Goal: Transaction & Acquisition: Book appointment/travel/reservation

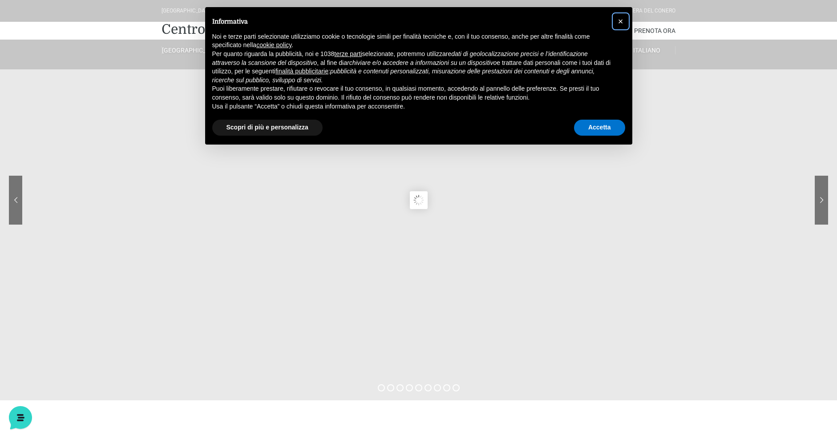
click at [622, 16] on button "×" at bounding box center [620, 21] width 14 height 14
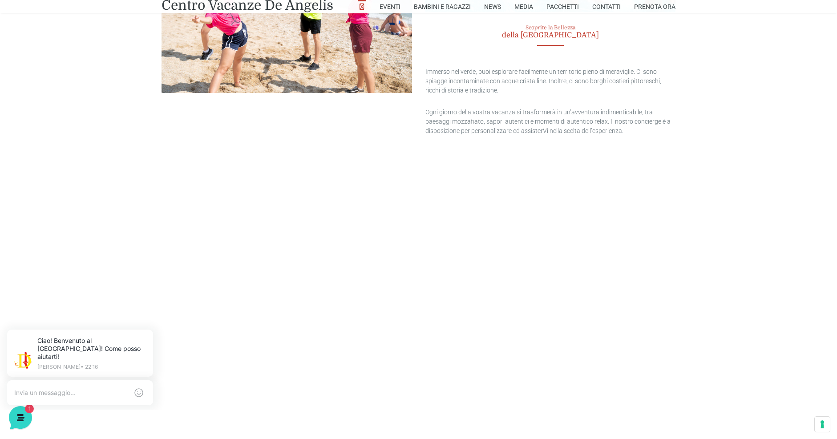
scroll to position [1957, 0]
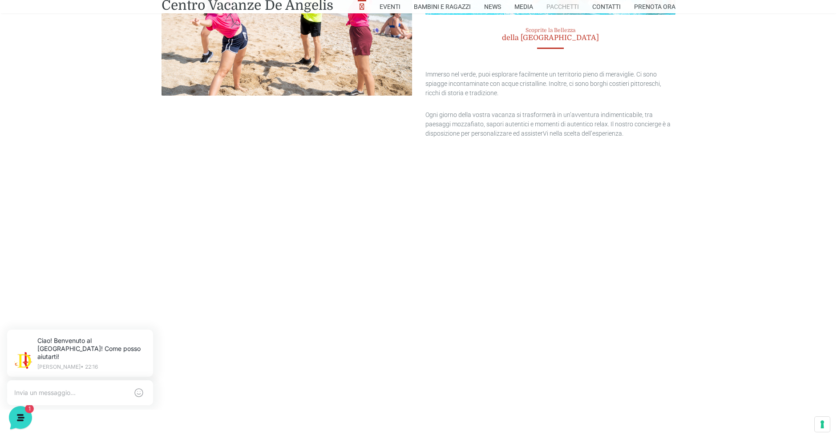
click at [550, 6] on link "Pacchetti" at bounding box center [562, 6] width 32 height 13
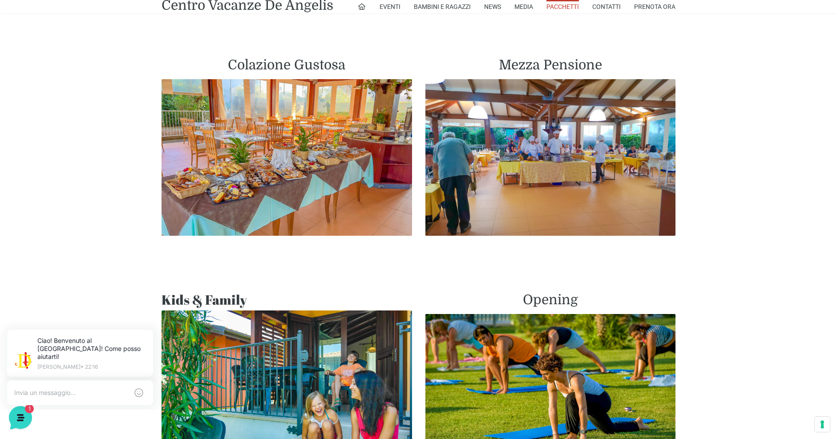
scroll to position [534, 0]
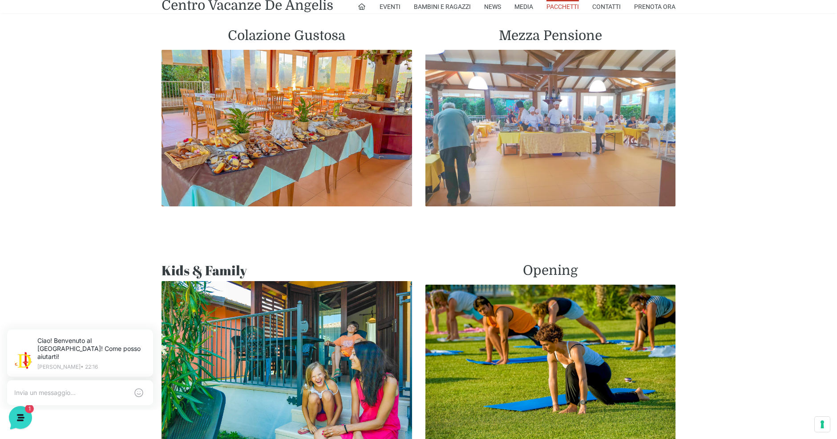
click at [502, 153] on img at bounding box center [550, 128] width 250 height 157
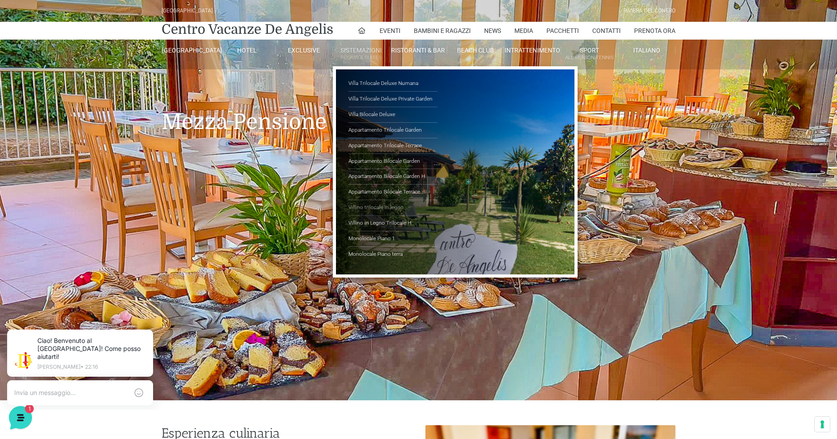
click at [358, 206] on link "Villino trilocale in legno" at bounding box center [392, 208] width 89 height 16
click at [365, 162] on link "Appartamento Bilocale Garden" at bounding box center [392, 162] width 89 height 16
click at [363, 221] on link "Villino in Legno Trilocale H" at bounding box center [392, 224] width 89 height 16
click at [364, 255] on link "Monolocale Piano terra" at bounding box center [392, 254] width 89 height 15
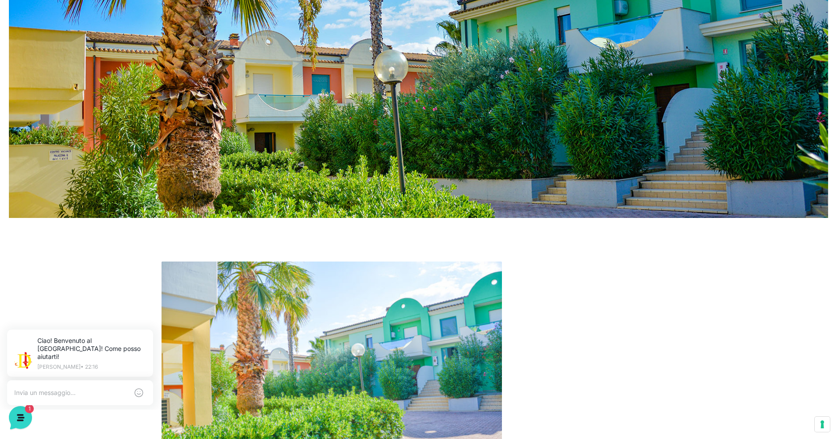
scroll to position [162, 0]
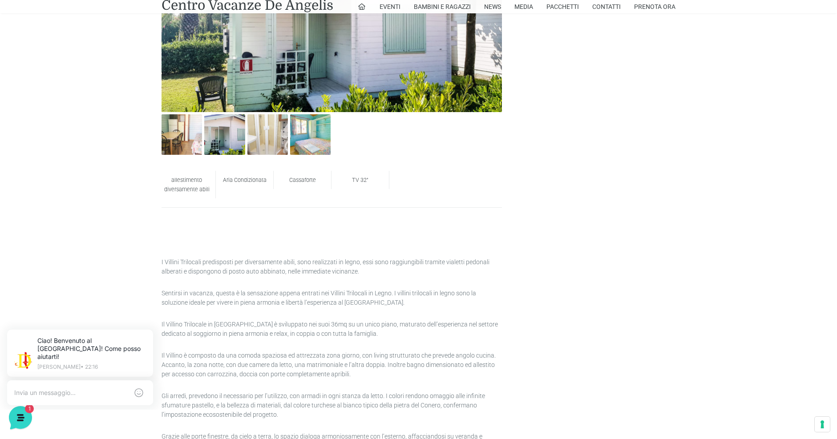
scroll to position [445, 0]
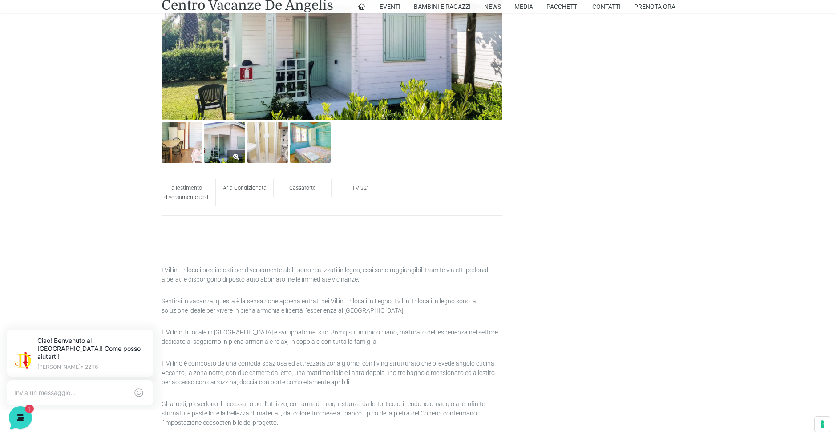
click at [220, 147] on img at bounding box center [224, 142] width 40 height 40
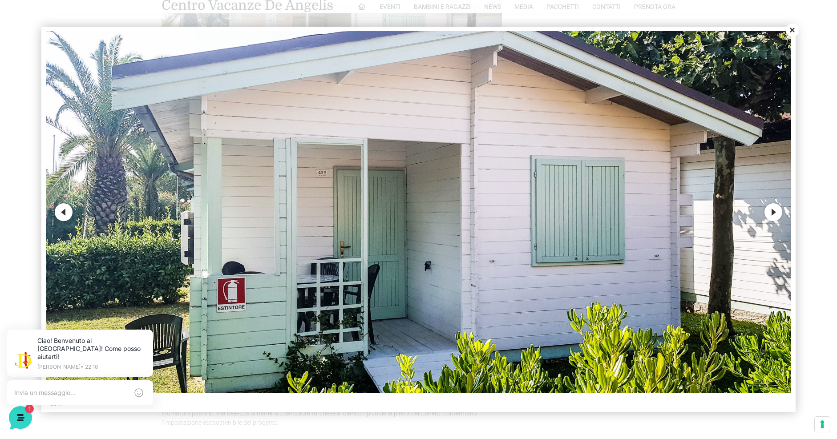
click at [776, 211] on button "Next" at bounding box center [773, 212] width 18 height 18
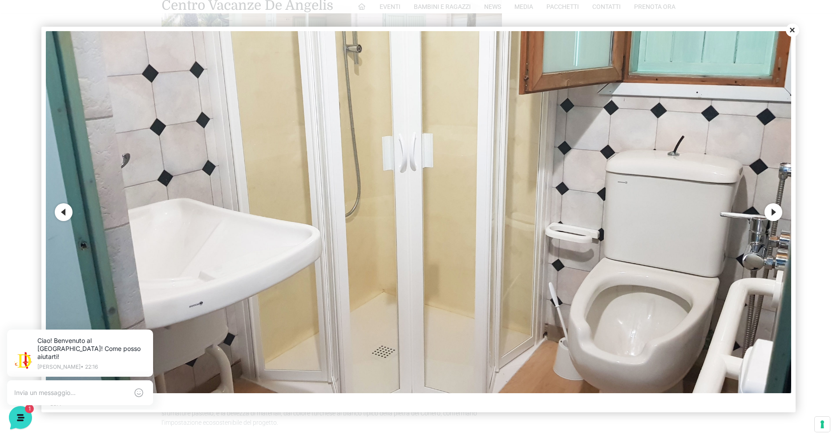
click at [776, 212] on button "Next" at bounding box center [773, 212] width 18 height 18
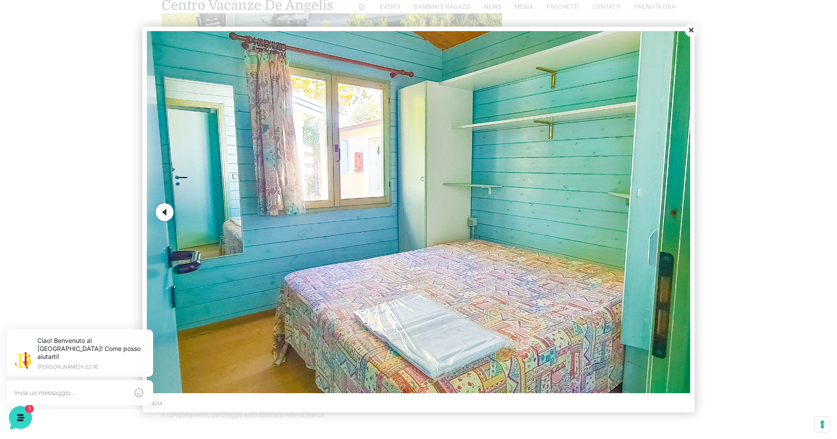
scroll to position [534, 0]
click at [154, 211] on img at bounding box center [418, 212] width 543 height 362
click at [157, 212] on button "Previous" at bounding box center [165, 212] width 18 height 18
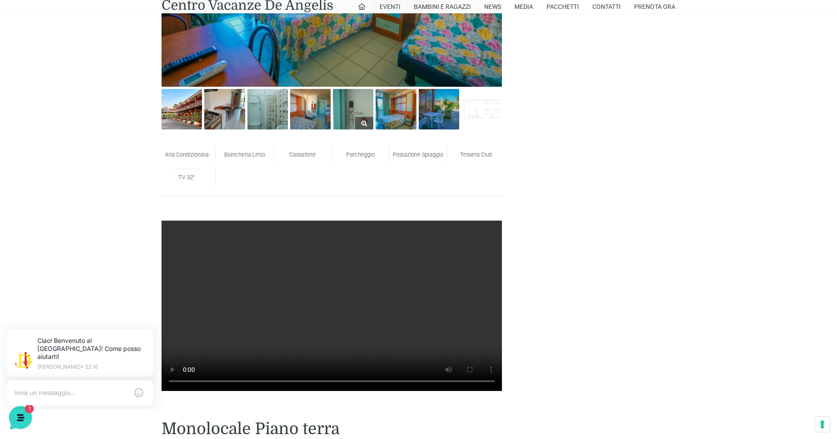
scroll to position [578, 0]
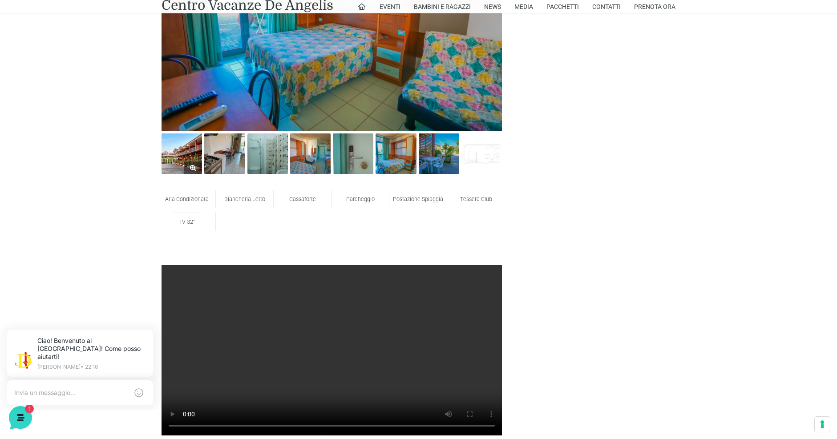
click at [185, 159] on img at bounding box center [181, 153] width 40 height 40
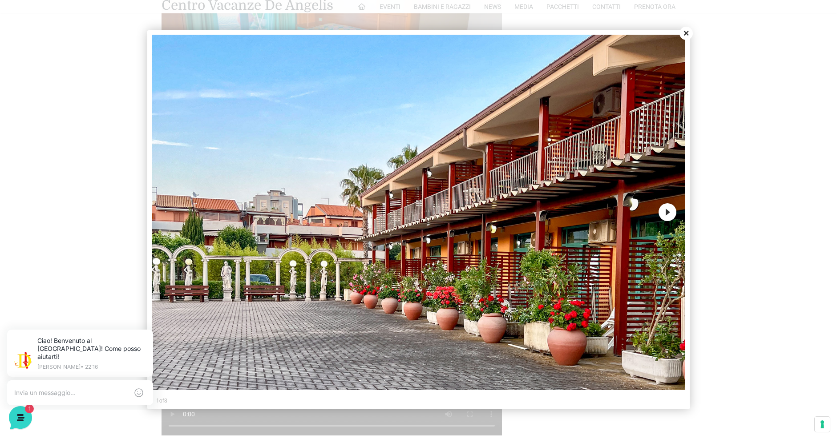
click at [665, 218] on button "Next" at bounding box center [667, 212] width 18 height 18
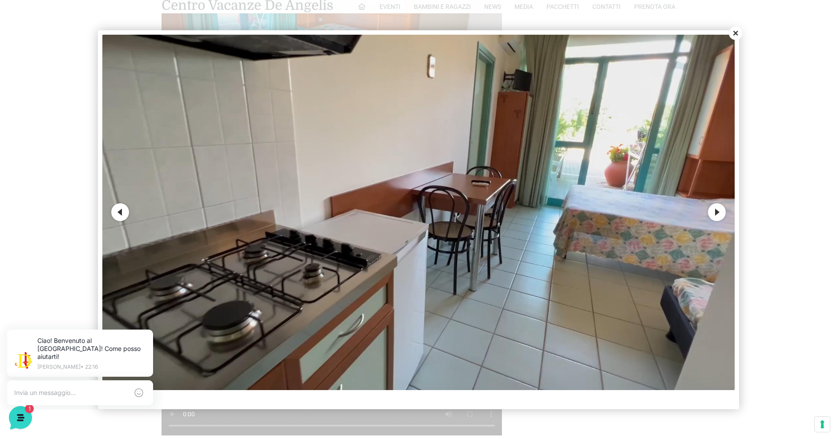
click at [714, 214] on button "Next" at bounding box center [717, 212] width 18 height 18
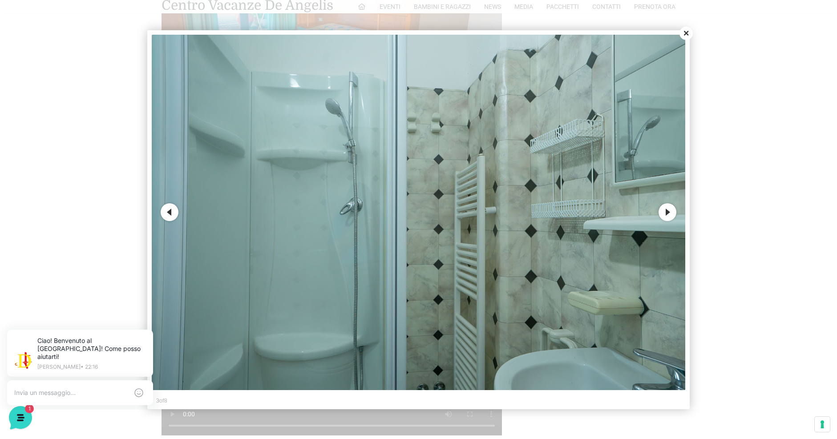
click at [668, 211] on button "Next" at bounding box center [667, 212] width 18 height 18
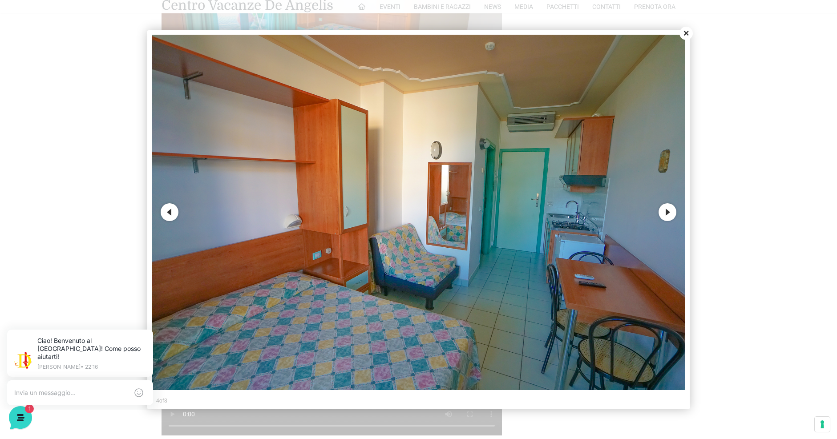
click at [668, 210] on button "Next" at bounding box center [667, 212] width 18 height 18
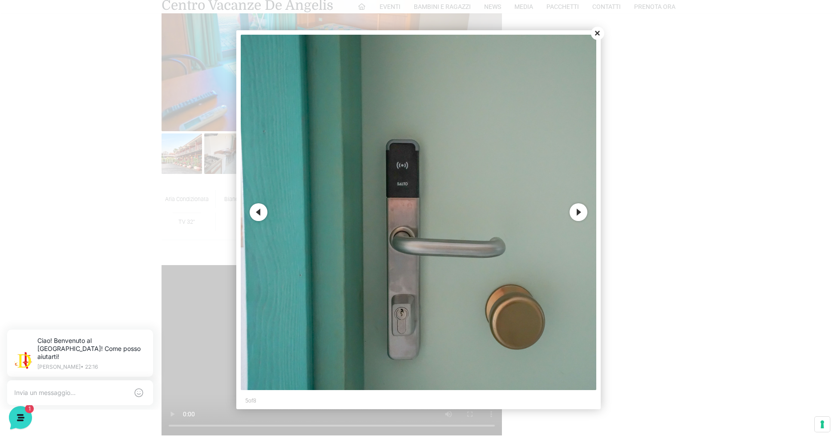
click at [572, 209] on button "Next" at bounding box center [578, 212] width 18 height 18
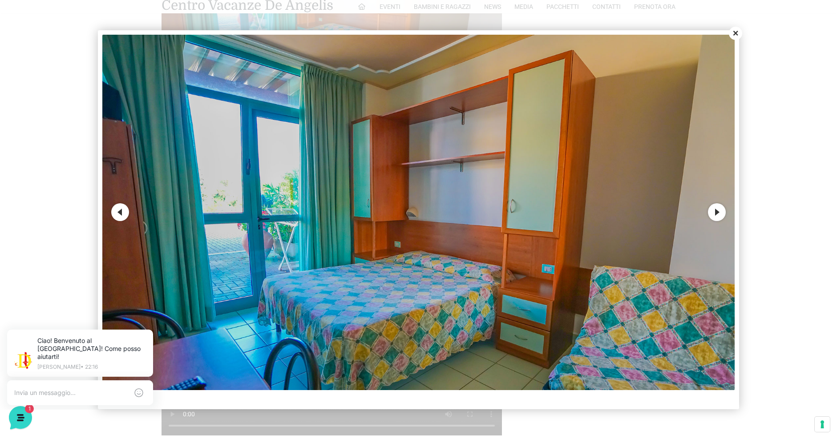
click at [714, 218] on button "Next" at bounding box center [717, 212] width 18 height 18
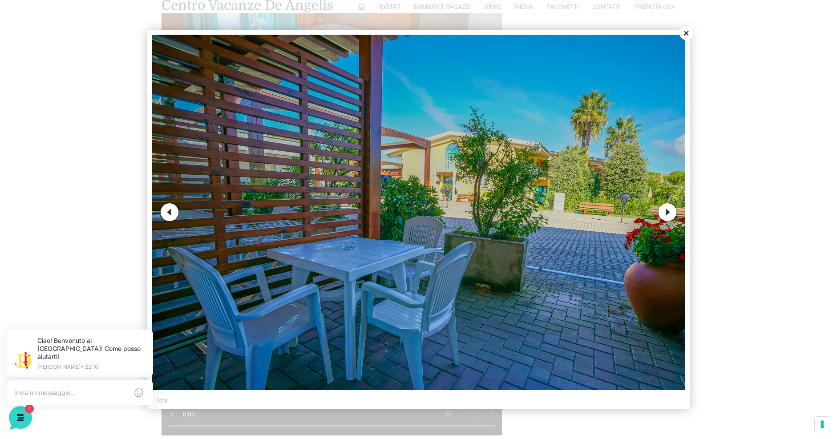
click at [678, 42] on img at bounding box center [418, 212] width 533 height 355
click at [685, 34] on button "Close" at bounding box center [685, 33] width 13 height 13
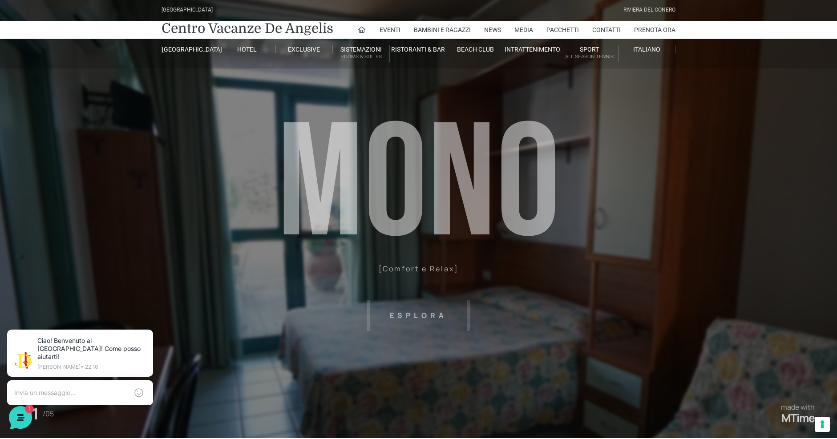
scroll to position [0, 0]
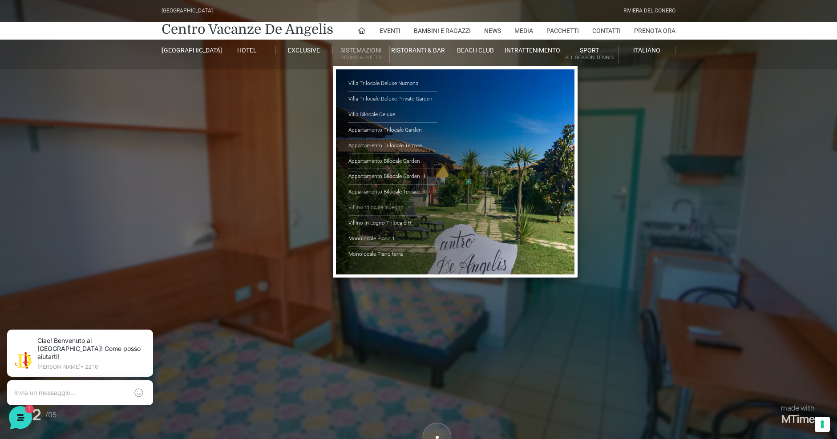
click at [368, 210] on link "Villino trilocale in legno" at bounding box center [392, 208] width 89 height 16
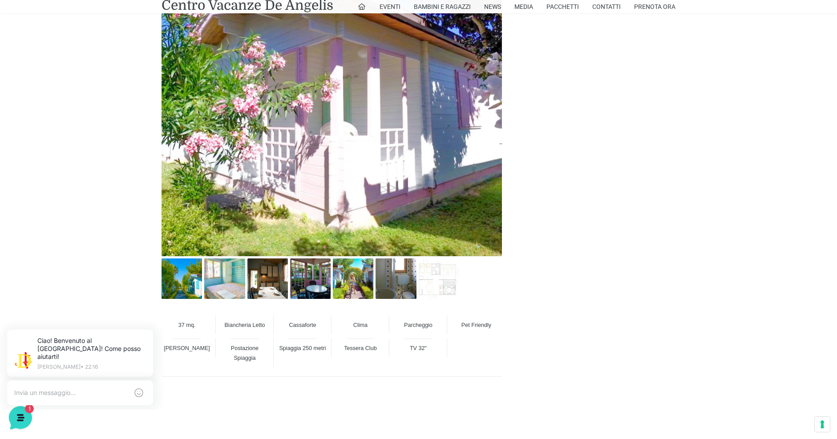
scroll to position [578, 0]
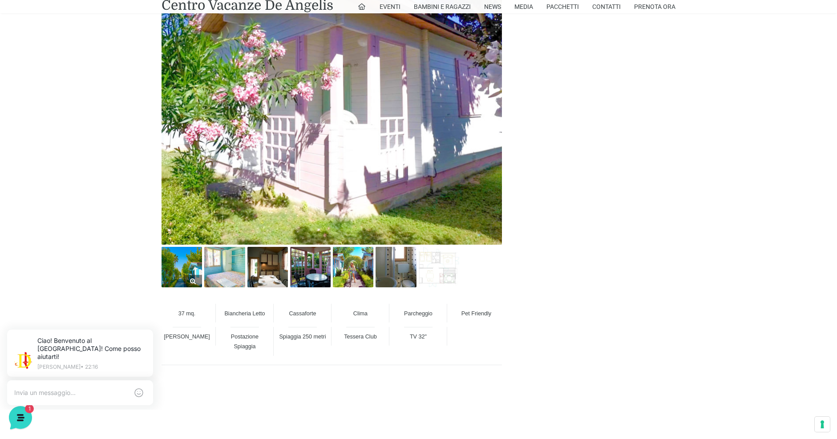
click at [186, 265] on img at bounding box center [181, 267] width 40 height 40
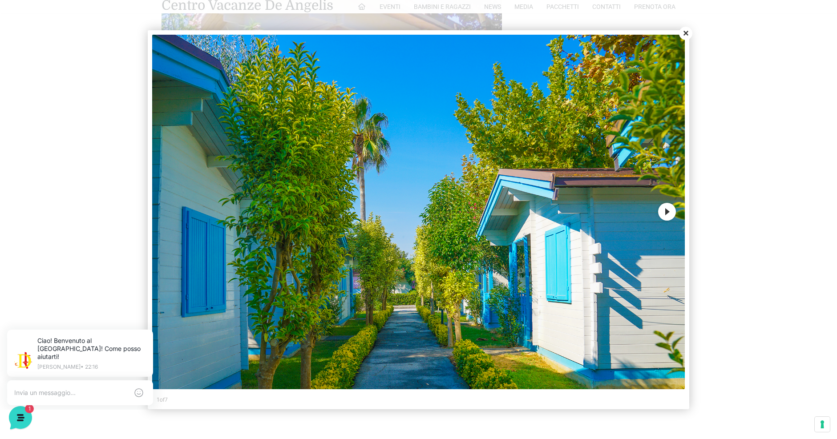
click at [659, 211] on button "Next" at bounding box center [667, 212] width 18 height 18
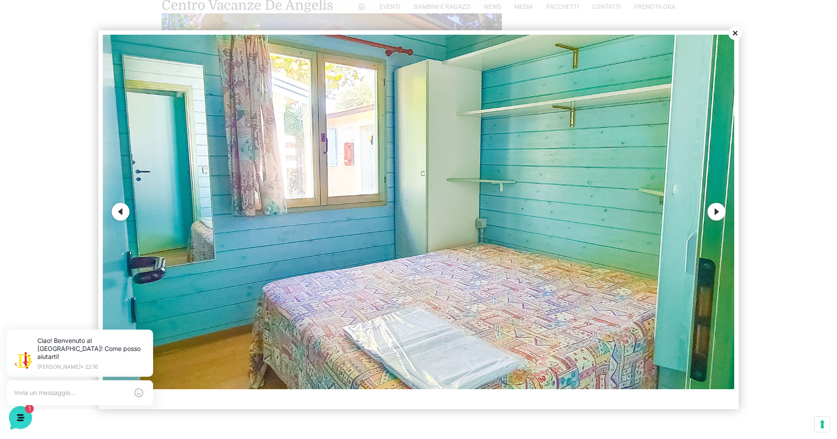
click at [713, 216] on button "Next" at bounding box center [716, 212] width 18 height 18
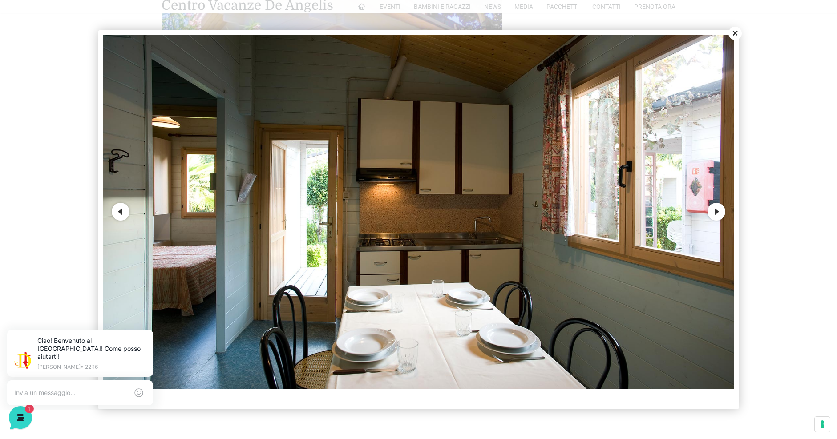
click at [712, 213] on button "Next" at bounding box center [716, 212] width 18 height 18
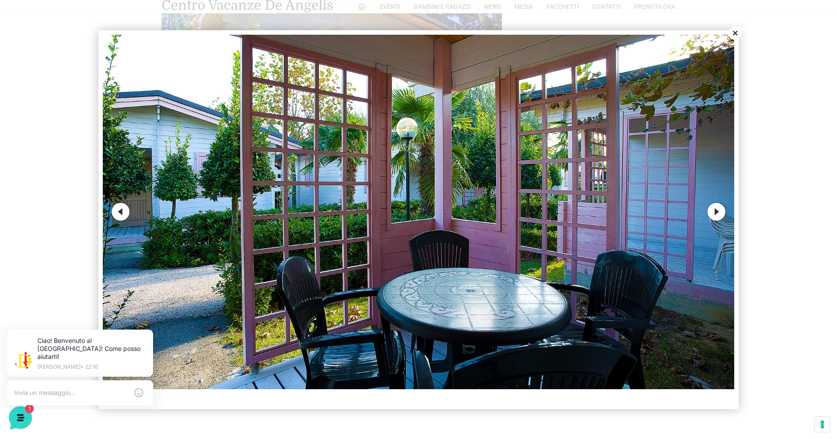
click at [712, 213] on button "Next" at bounding box center [716, 212] width 18 height 18
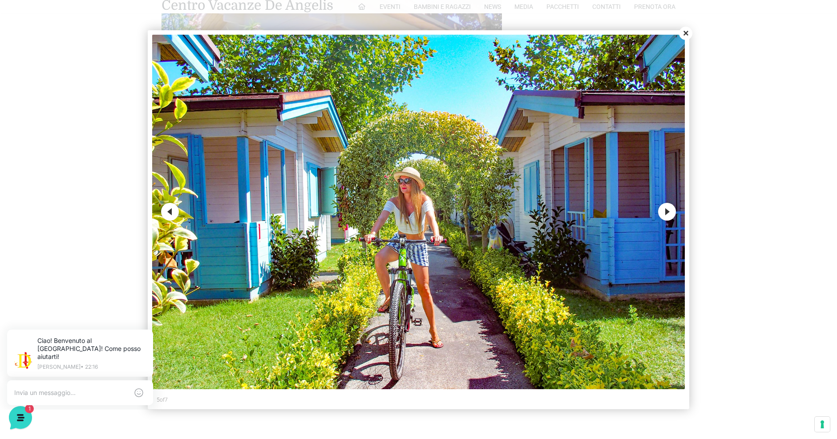
click at [663, 208] on button "Next" at bounding box center [667, 212] width 18 height 18
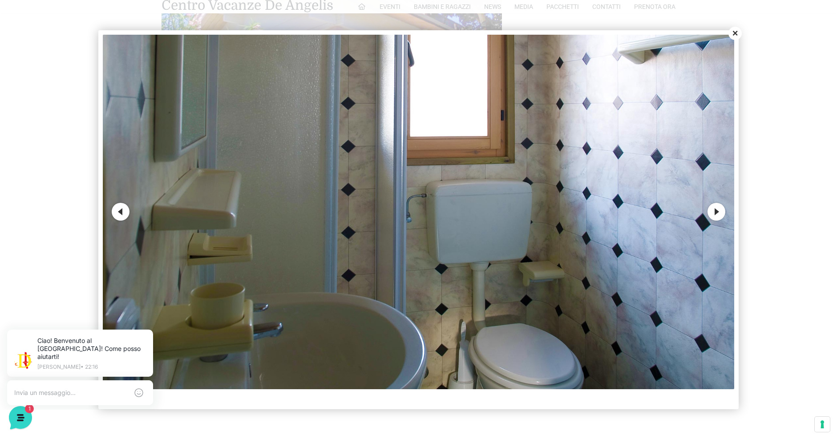
click at [722, 215] on button "Next" at bounding box center [716, 212] width 18 height 18
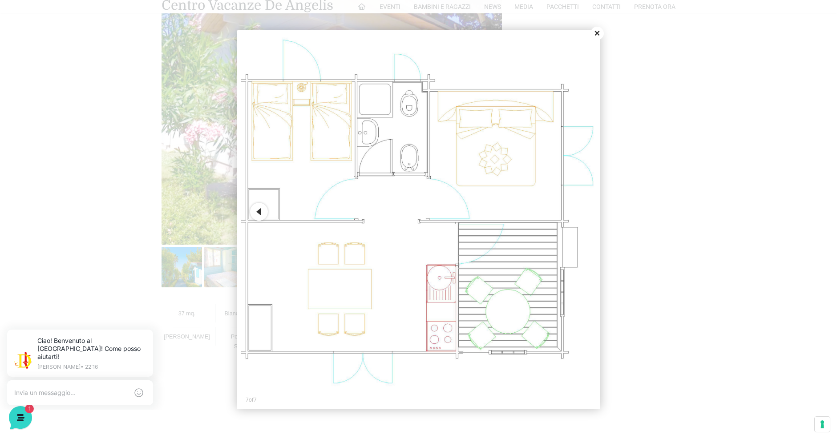
click at [595, 33] on button "Close" at bounding box center [596, 33] width 13 height 13
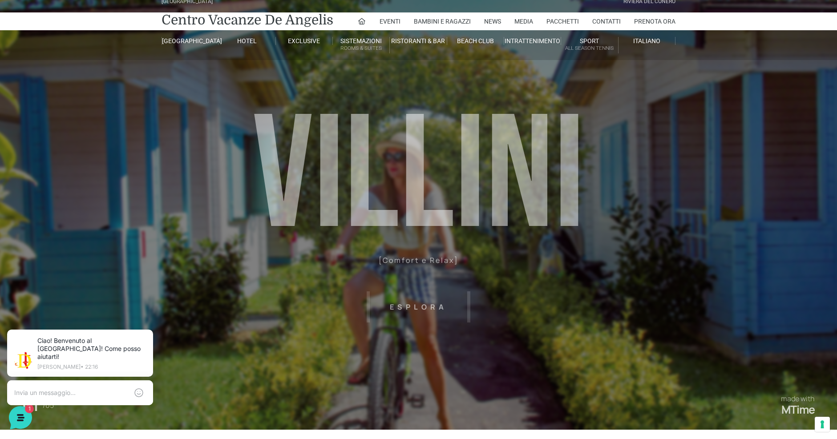
scroll to position [0, 0]
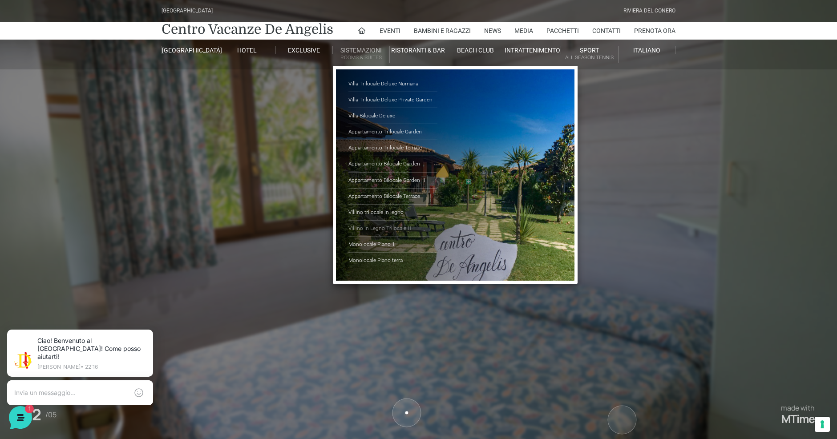
click at [369, 226] on link "Villino in Legno Trilocale H" at bounding box center [392, 229] width 89 height 16
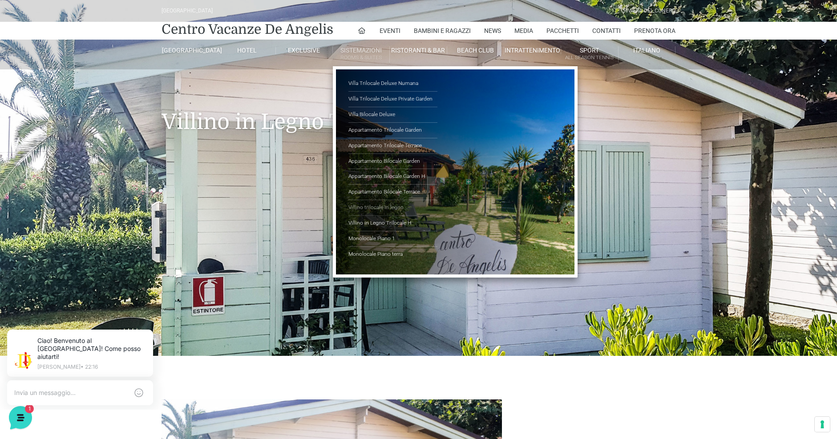
click at [372, 210] on link "Villino trilocale in legno" at bounding box center [392, 208] width 89 height 16
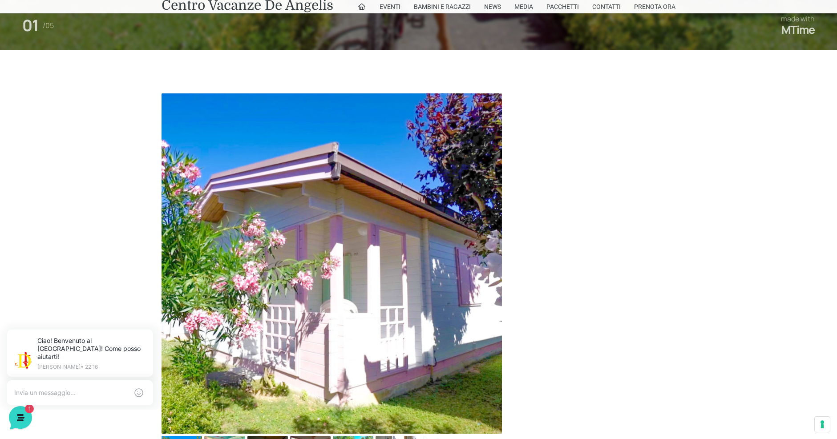
scroll to position [534, 0]
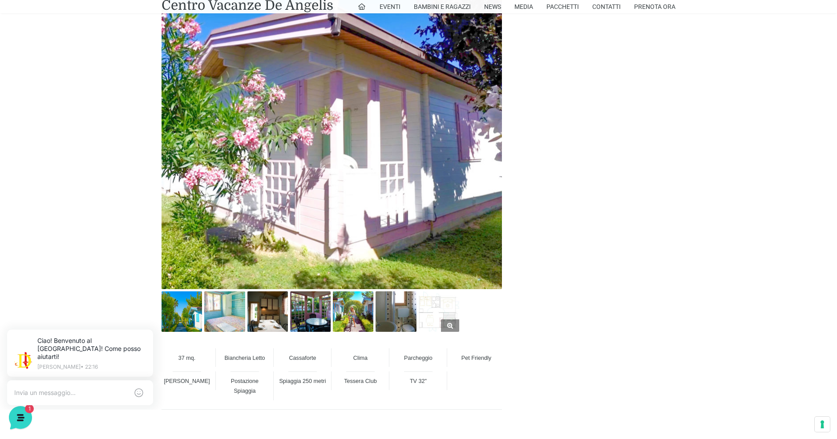
click at [434, 314] on img at bounding box center [439, 311] width 40 height 40
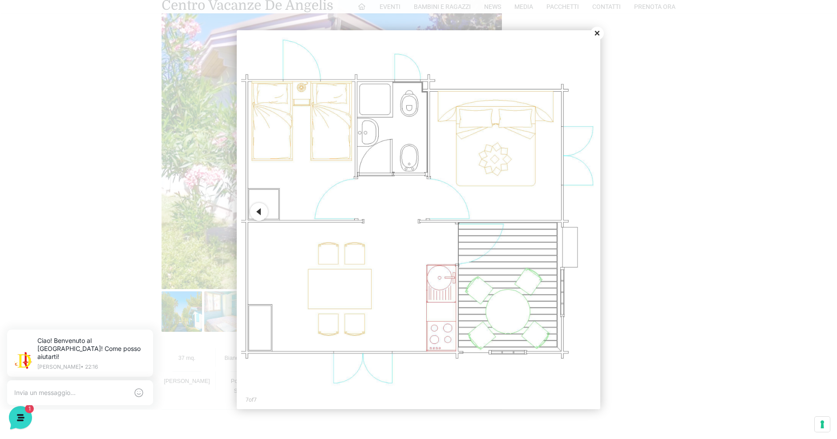
click at [598, 32] on button "Close" at bounding box center [596, 33] width 13 height 13
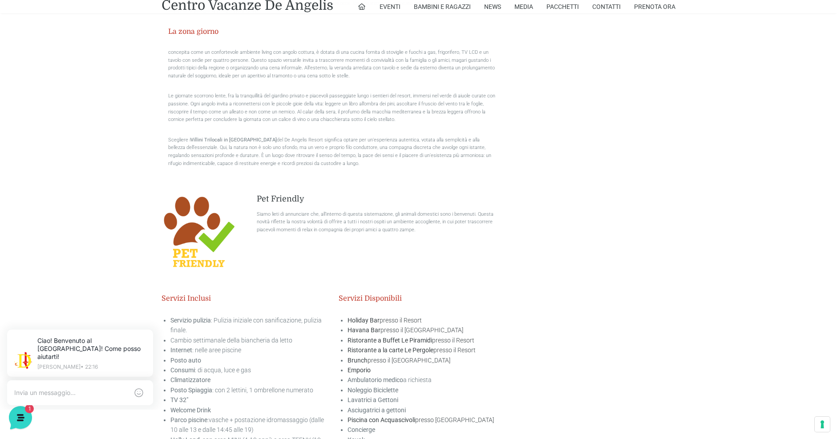
scroll to position [1290, 0]
click at [651, 9] on link "Prenota Ora" at bounding box center [654, 6] width 41 height 13
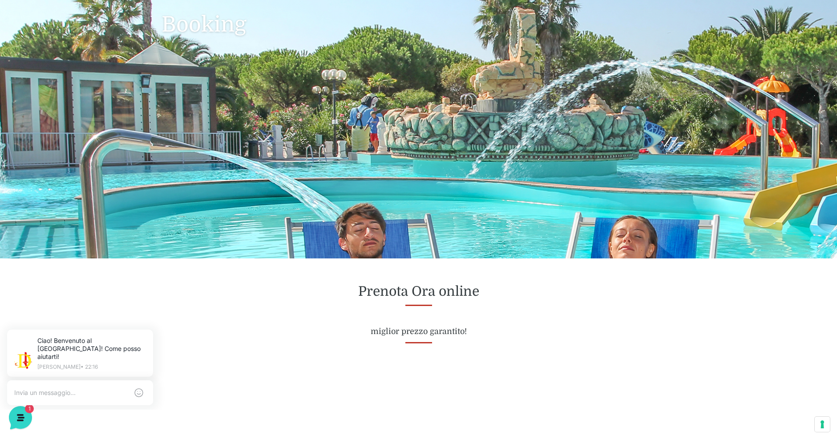
scroll to position [133, 0]
